Goal: Transaction & Acquisition: Purchase product/service

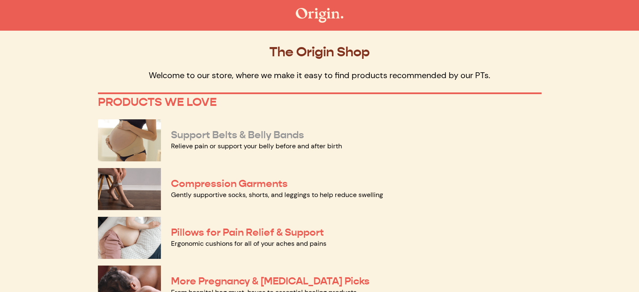
click at [228, 137] on link "Support Belts & Belly Bands" at bounding box center [237, 135] width 133 height 13
